Goal: Task Accomplishment & Management: Manage account settings

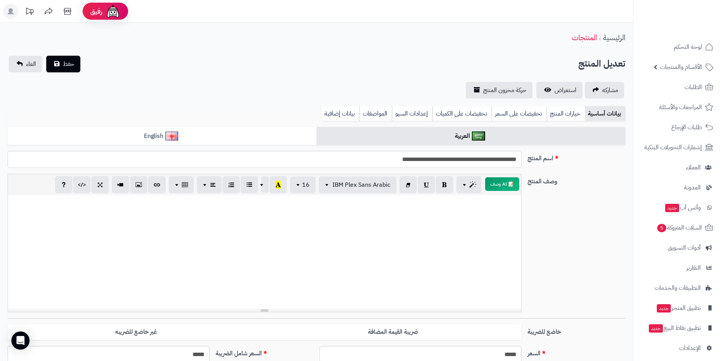
select select
click at [74, 66] on span "حفظ" at bounding box center [68, 63] width 11 height 9
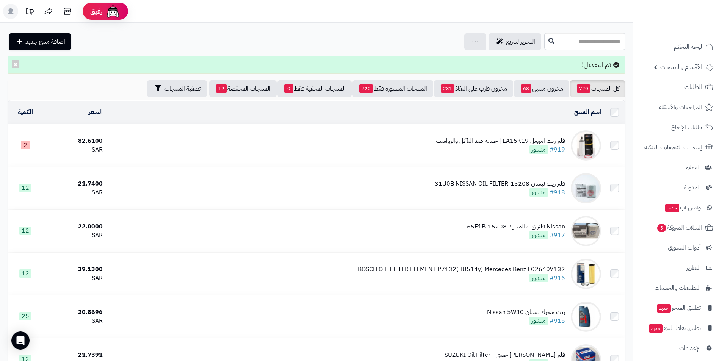
click at [512, 138] on div "فلتر زيت امزويل EA15K19 | حماية ضد التآكل والرواسب" at bounding box center [500, 141] width 129 height 9
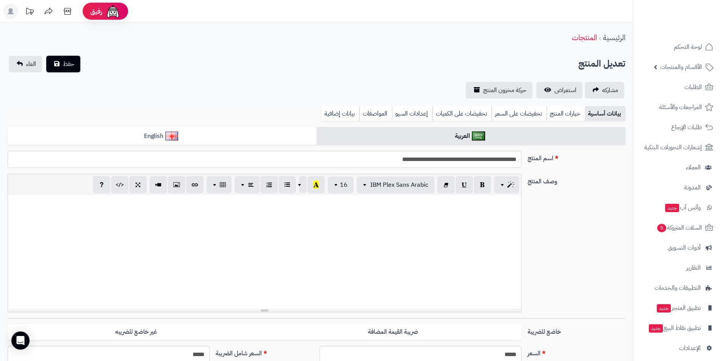
select select
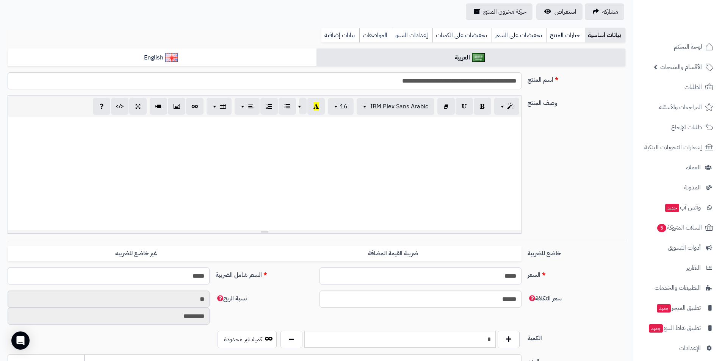
scroll to position [76, 0]
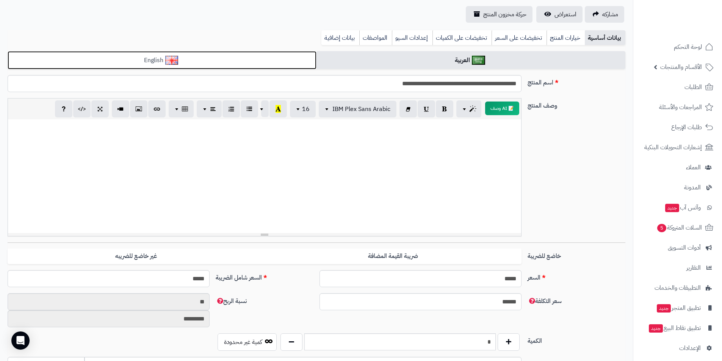
click at [240, 62] on link "English" at bounding box center [162, 60] width 309 height 19
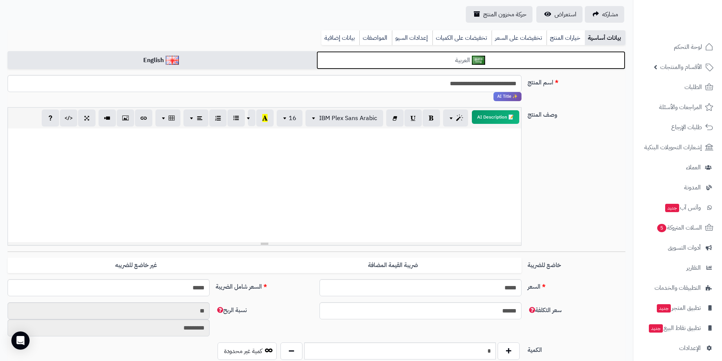
click at [368, 59] on link "العربية" at bounding box center [470, 60] width 309 height 19
